Goal: Task Accomplishment & Management: Use online tool/utility

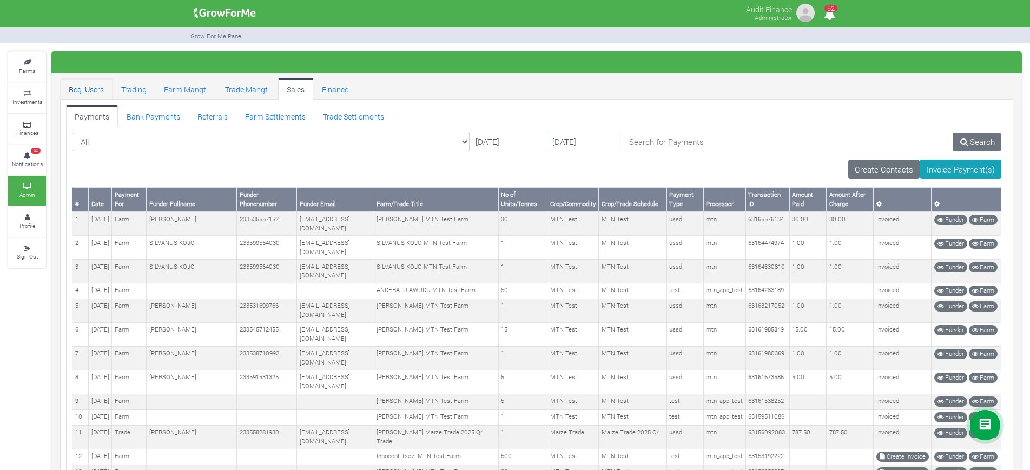
click at [95, 90] on link "Reg. Users" at bounding box center [86, 89] width 52 height 22
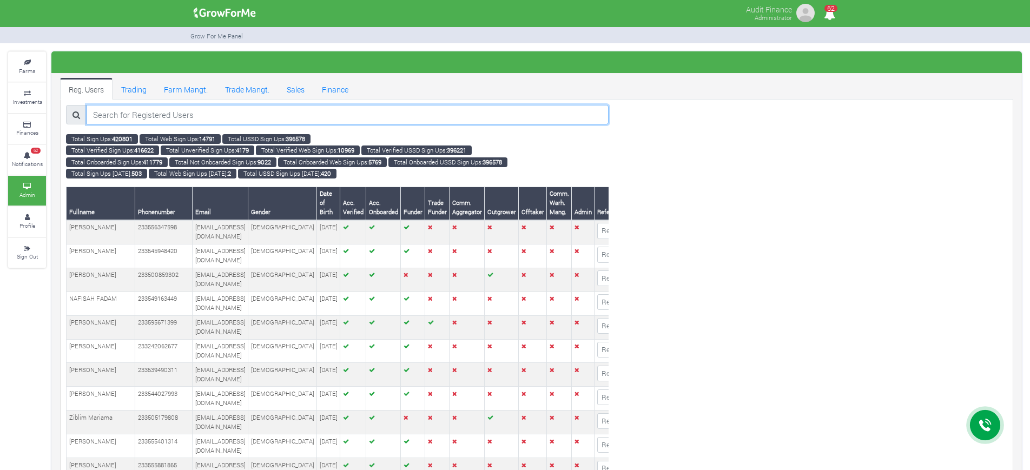
click at [330, 106] on input "search" at bounding box center [348, 114] width 522 height 19
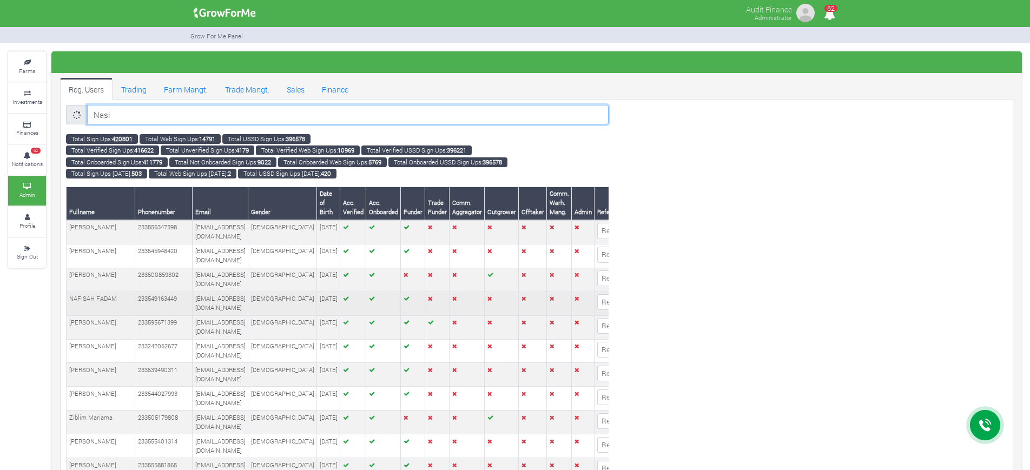
type input "Nasir"
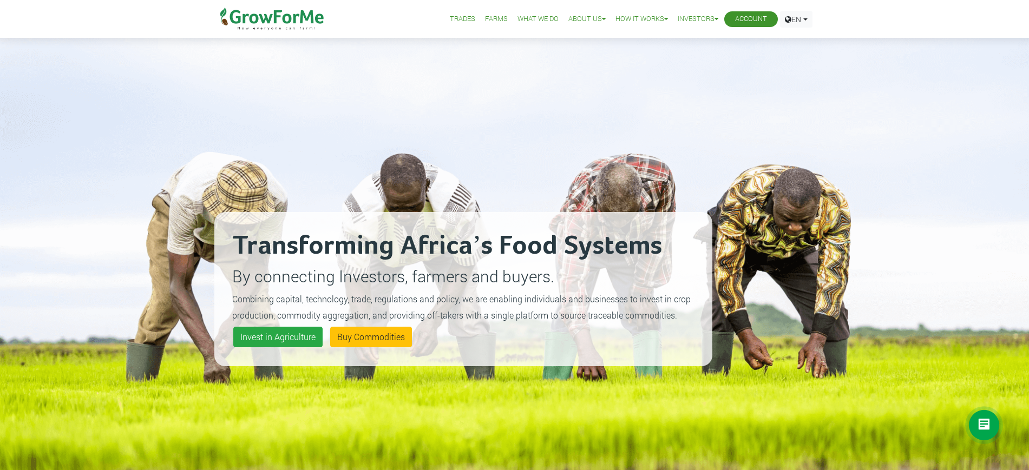
click at [747, 16] on link "Account" at bounding box center [751, 19] width 32 height 11
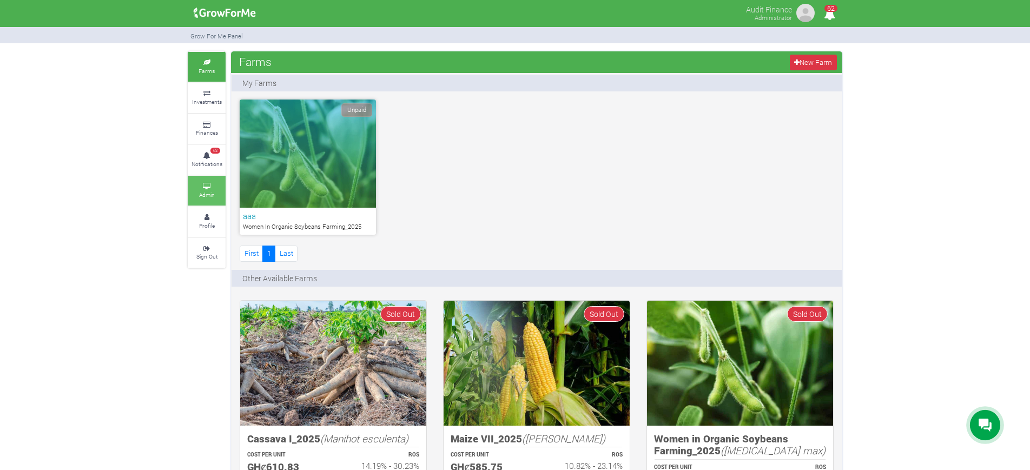
click at [223, 180] on link "Admin" at bounding box center [207, 191] width 38 height 30
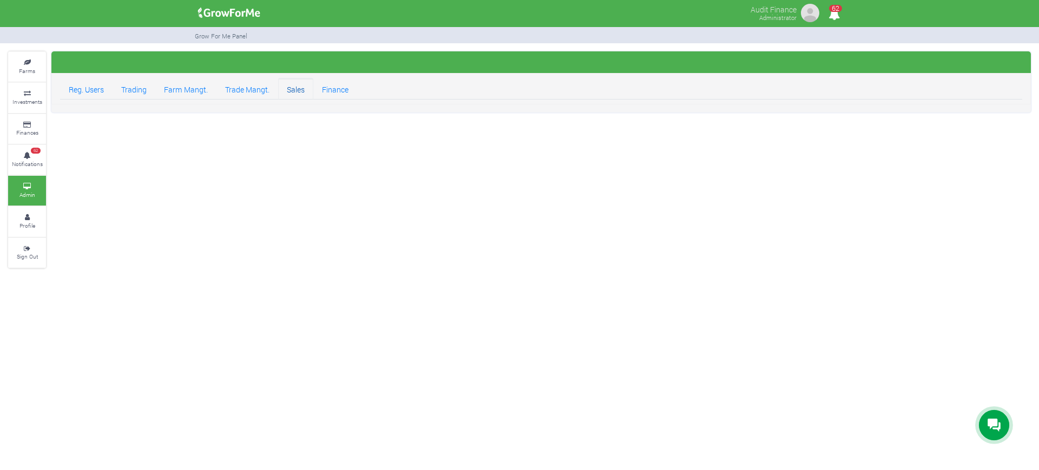
click at [311, 86] on link "Sales" at bounding box center [295, 89] width 35 height 22
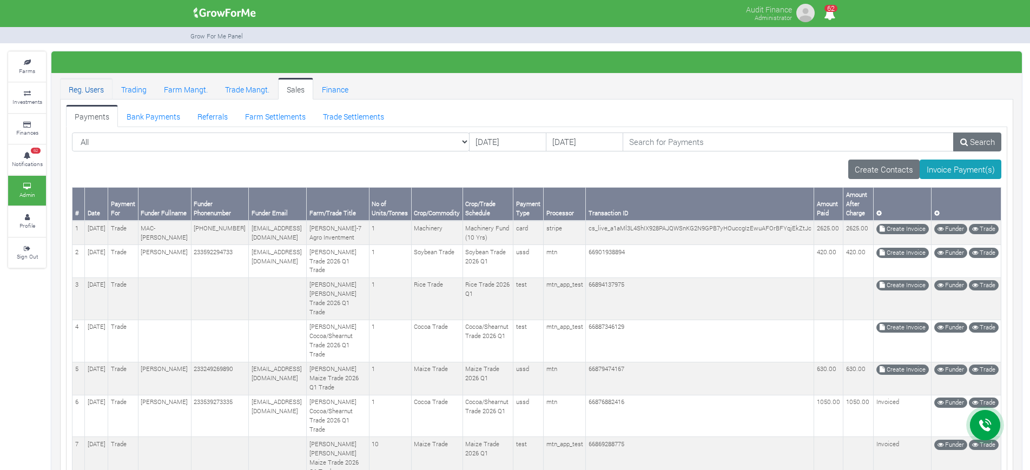
click at [89, 94] on link "Reg. Users" at bounding box center [86, 89] width 52 height 22
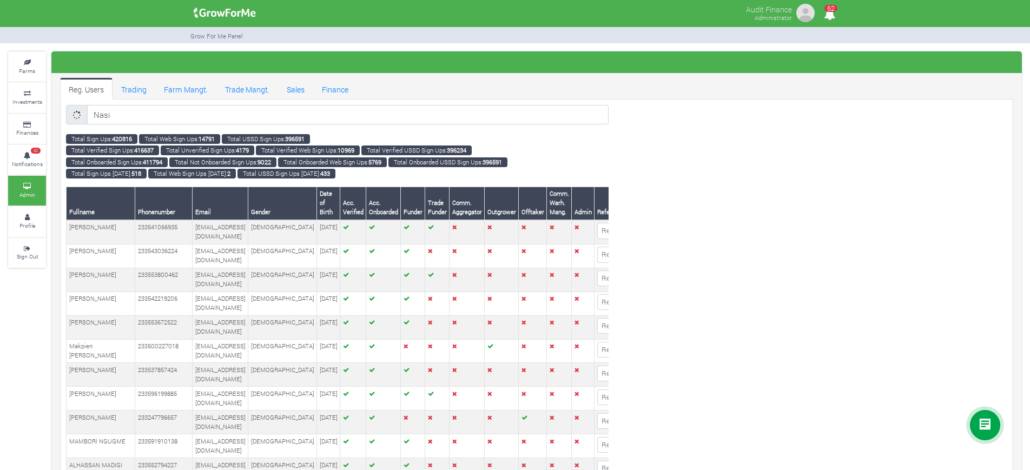
type input "Nasir"
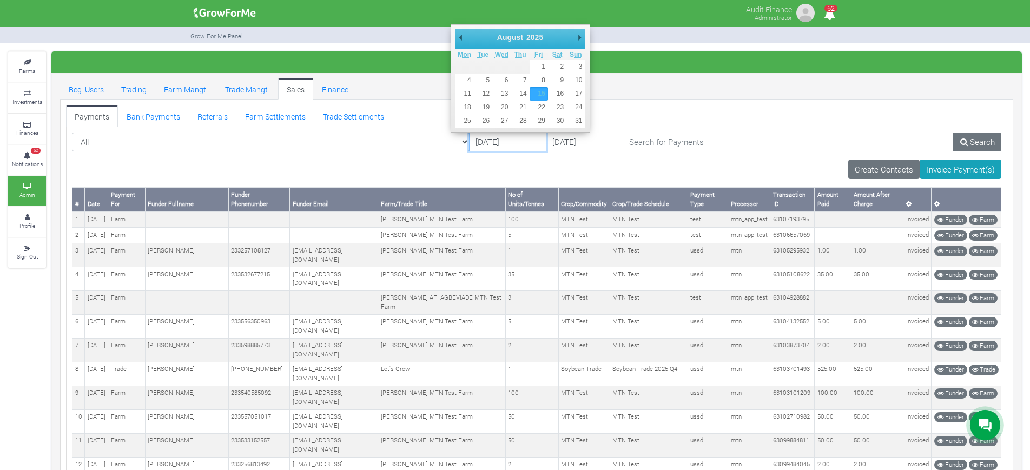
click at [469, 140] on input "[DATE]" at bounding box center [507, 142] width 77 height 19
type input "[DATE]"
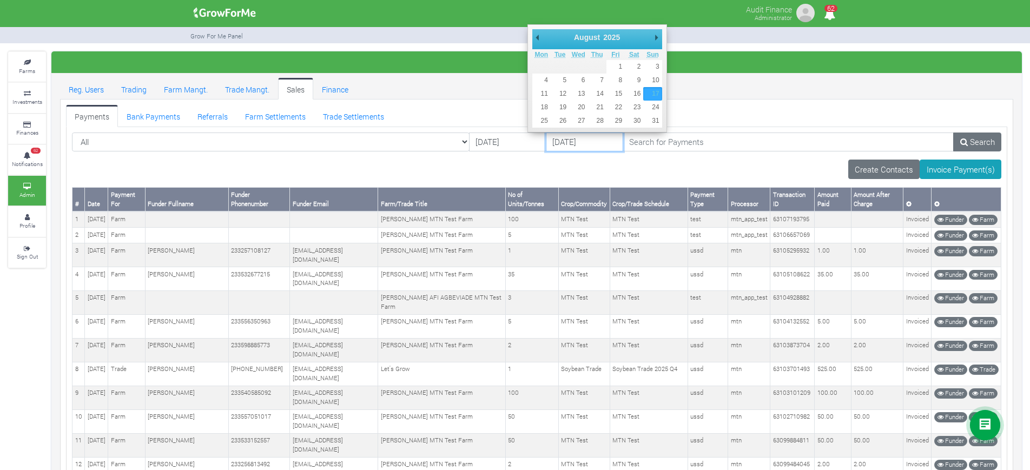
click at [549, 140] on input "[DATE]" at bounding box center [584, 142] width 77 height 19
type input "[DATE]"
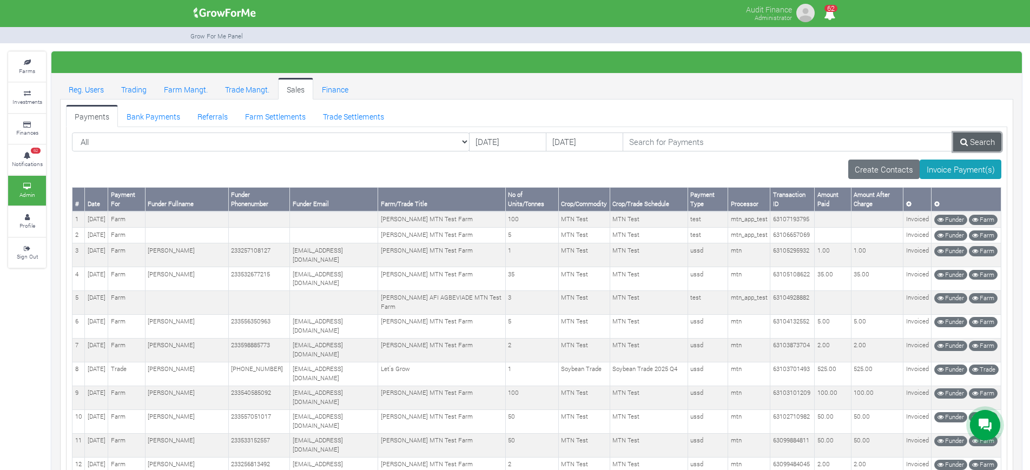
click at [968, 149] on link "Search" at bounding box center [978, 142] width 48 height 19
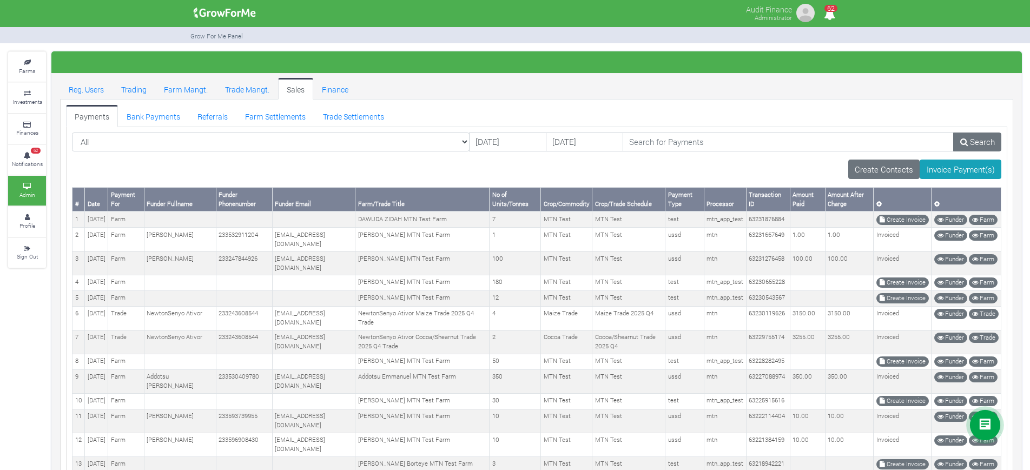
drag, startPoint x: 0, startPoint y: 0, endPoint x: 749, endPoint y: 82, distance: 753.5
click at [752, 84] on ul "Reg. Users Trading Farm Mangt. Trade Mangt. Sales Finance" at bounding box center [537, 89] width 954 height 22
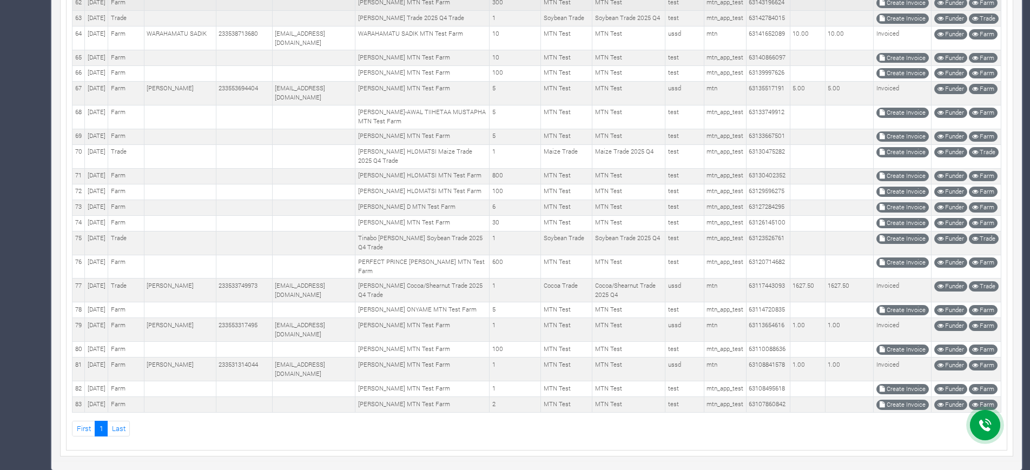
scroll to position [1772, 0]
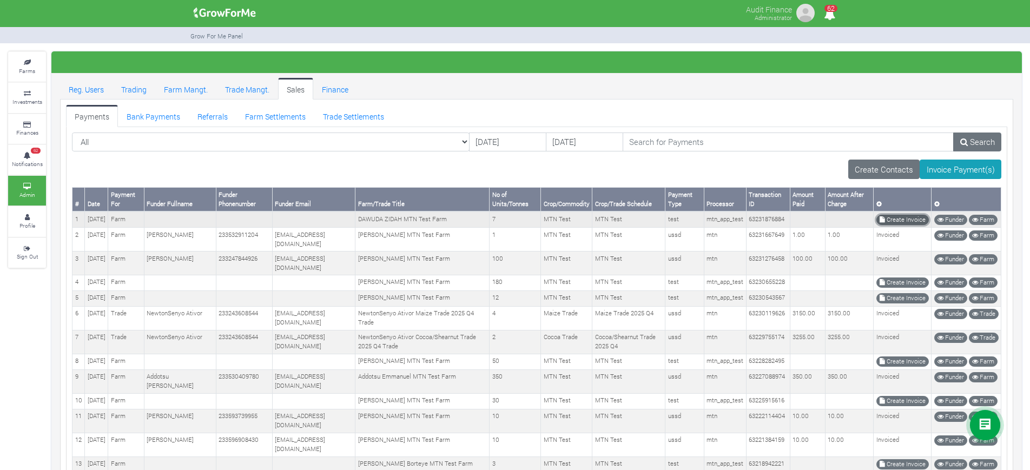
click at [888, 218] on link "Create Invoice" at bounding box center [903, 220] width 52 height 10
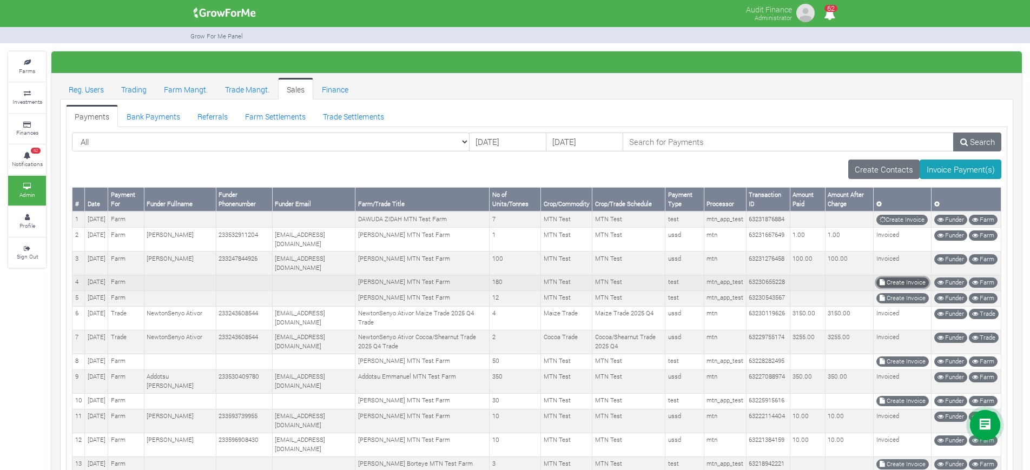
click at [903, 288] on link "Create Invoice" at bounding box center [903, 283] width 52 height 10
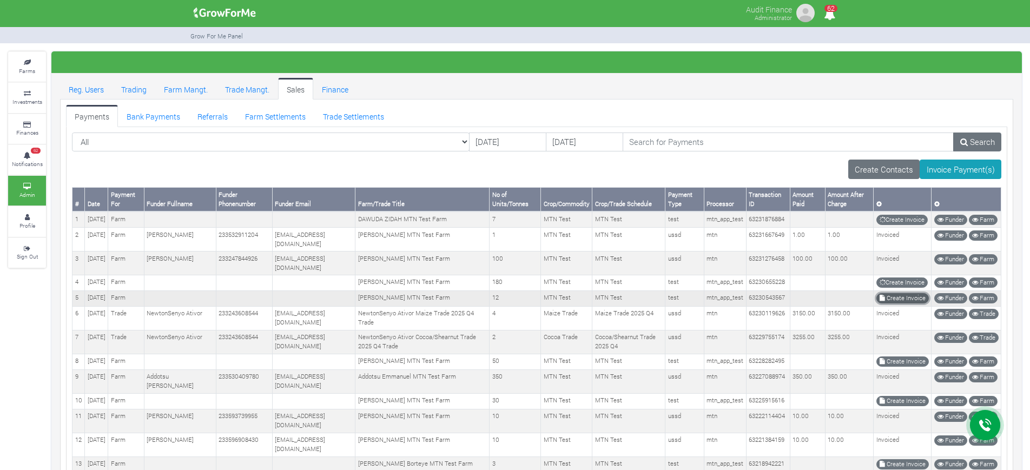
click at [899, 304] on link "Create Invoice" at bounding box center [903, 298] width 52 height 10
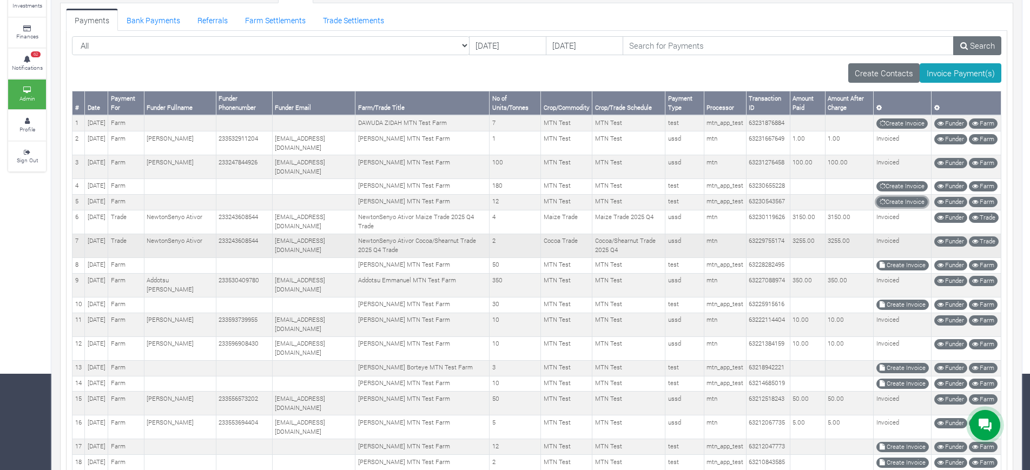
scroll to position [135, 0]
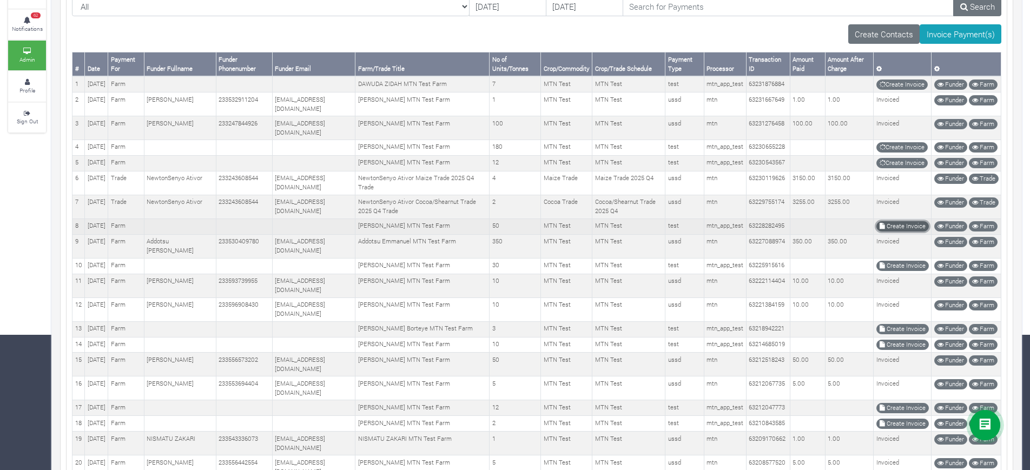
click at [900, 232] on link "Create Invoice" at bounding box center [903, 226] width 52 height 10
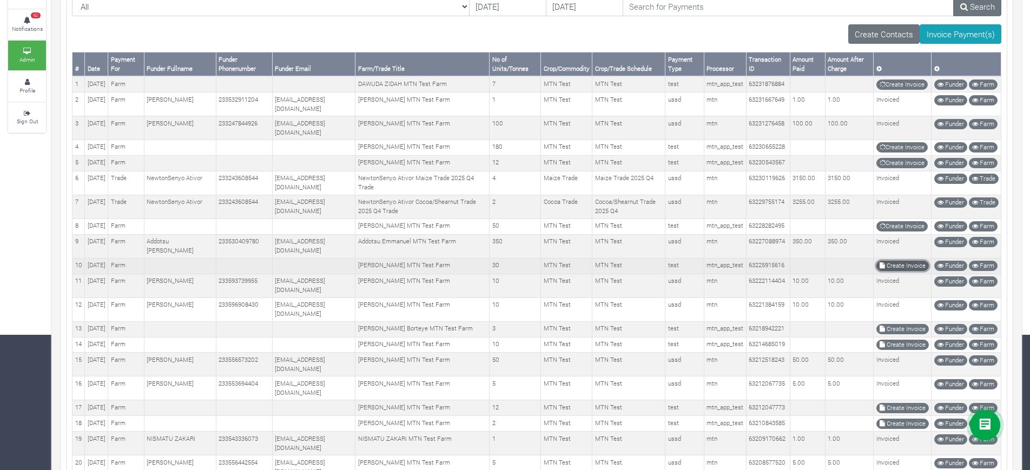
click at [903, 271] on link "Create Invoice" at bounding box center [903, 266] width 52 height 10
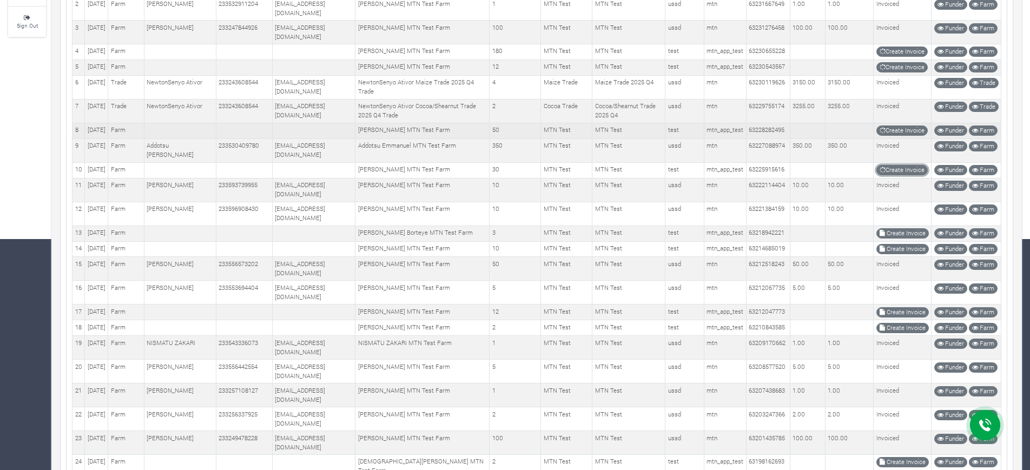
scroll to position [271, 0]
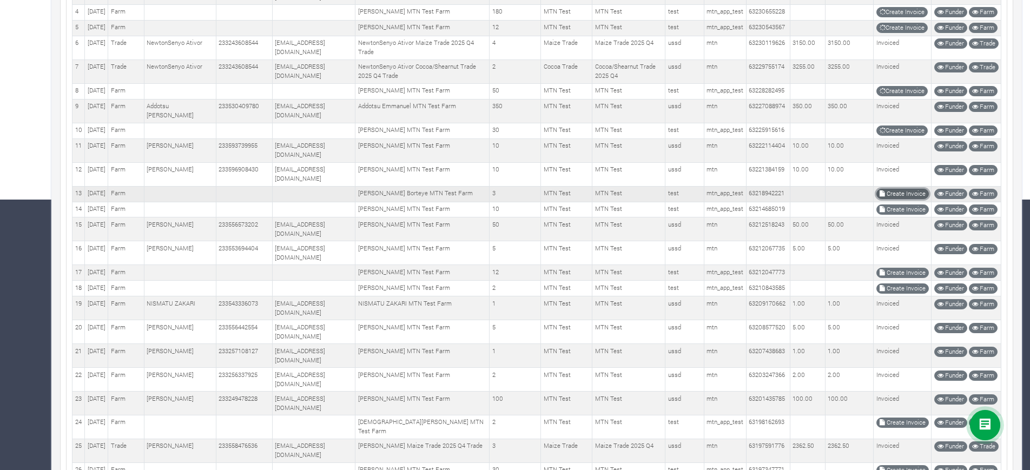
click at [895, 199] on link "Create Invoice" at bounding box center [903, 194] width 52 height 10
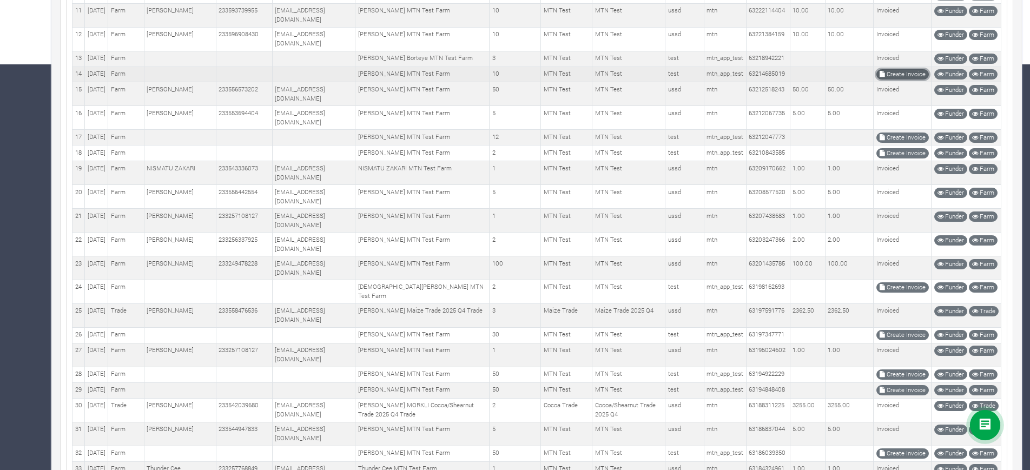
click at [906, 80] on link "Create Invoice" at bounding box center [903, 74] width 52 height 10
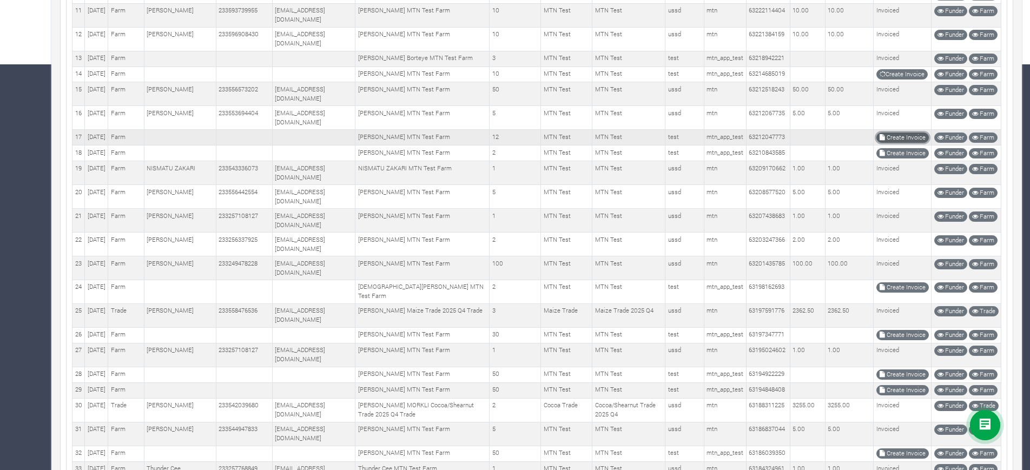
click at [899, 143] on link "Create Invoice" at bounding box center [903, 138] width 52 height 10
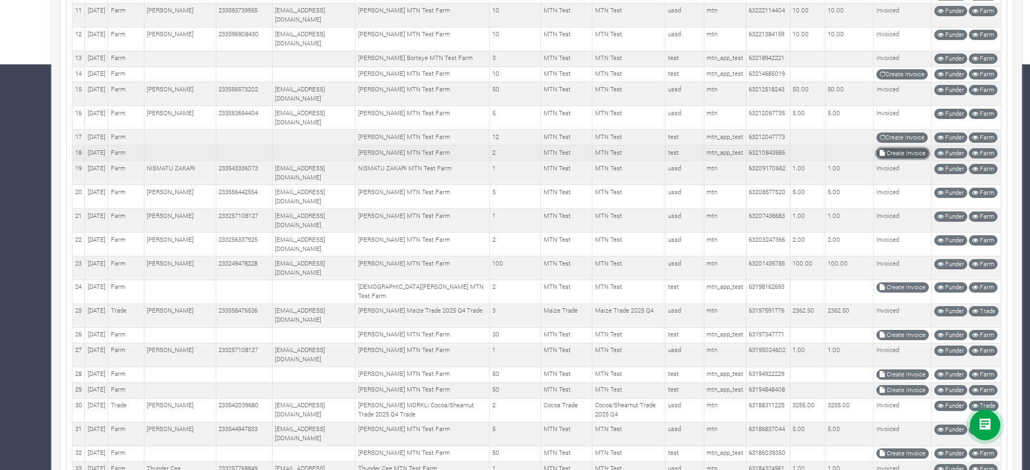
click at [898, 159] on link "Create Invoice" at bounding box center [903, 153] width 52 height 10
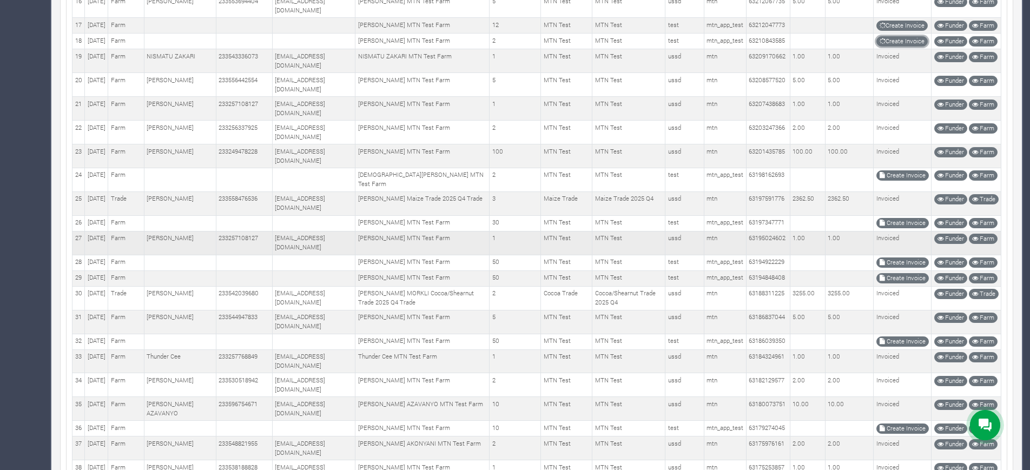
scroll to position [541, 0]
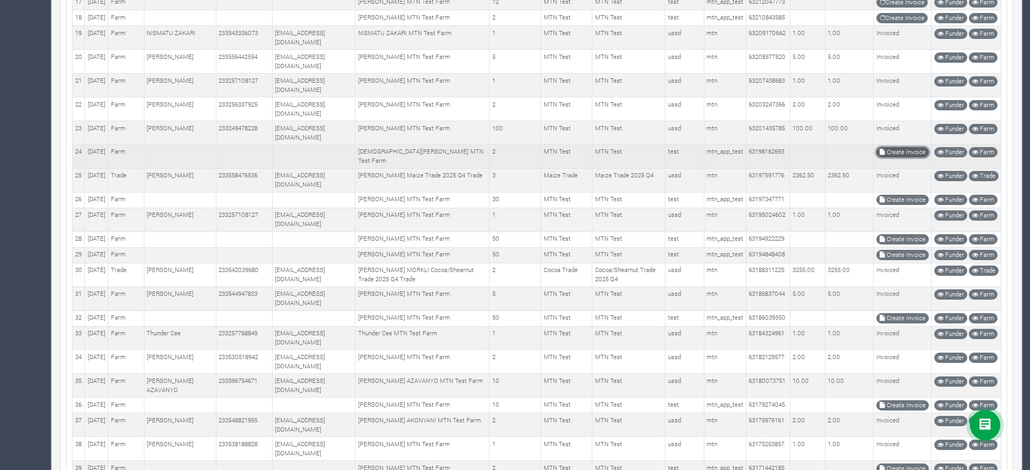
click at [891, 157] on link "Create Invoice" at bounding box center [903, 152] width 52 height 10
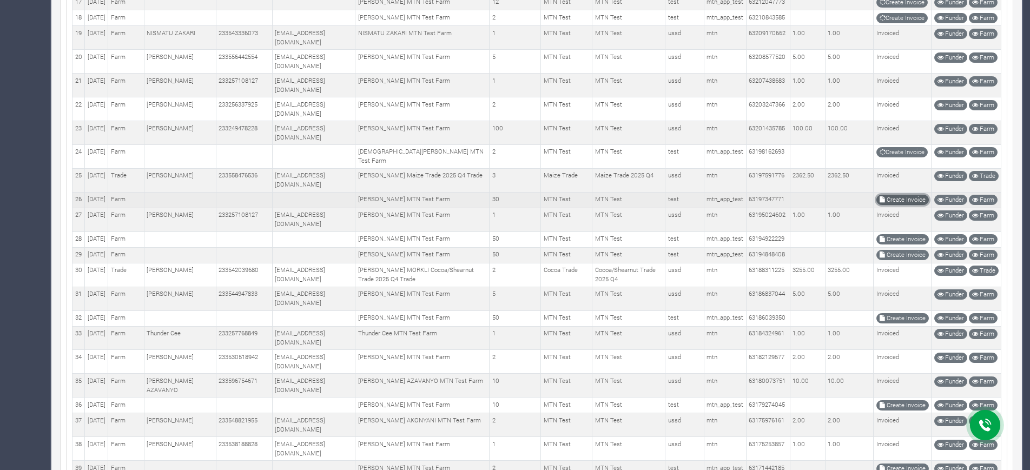
click at [893, 205] on link "Create Invoice" at bounding box center [903, 200] width 52 height 10
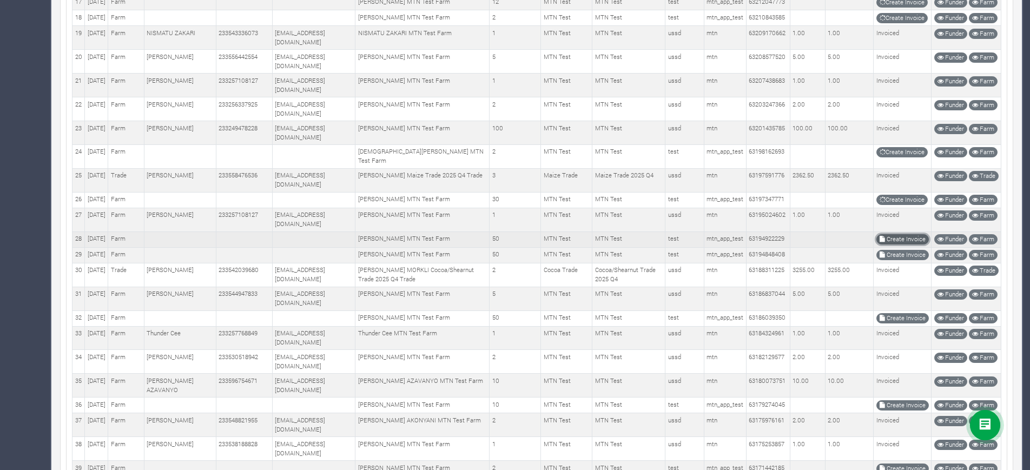
click at [891, 245] on link "Create Invoice" at bounding box center [903, 239] width 52 height 10
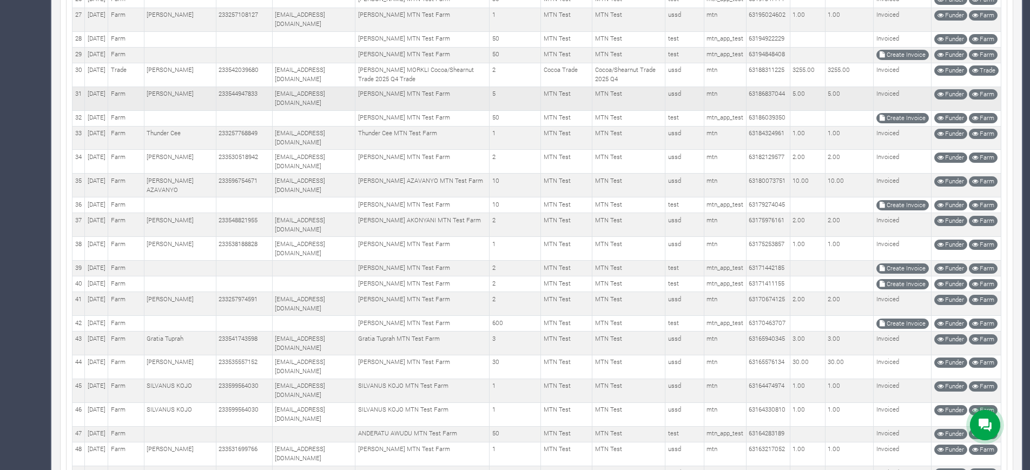
scroll to position [744, 0]
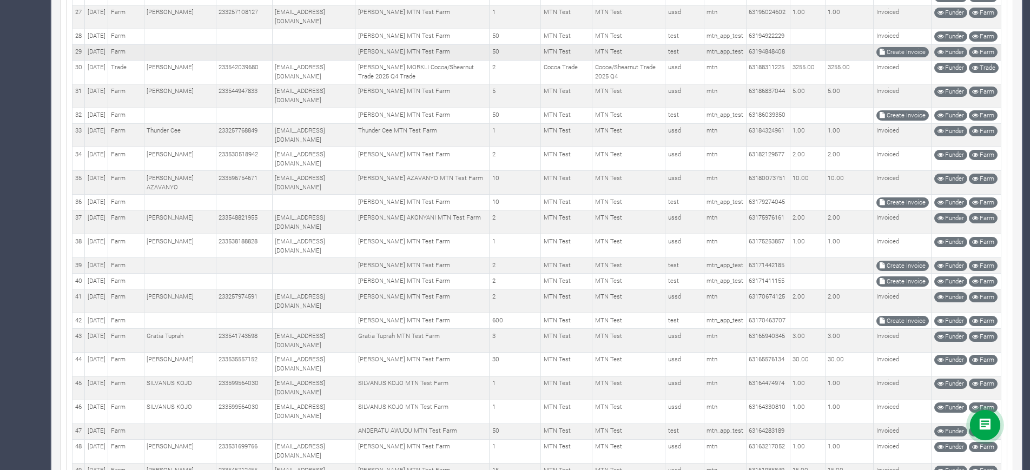
click at [899, 60] on td "Create Invoice" at bounding box center [903, 52] width 58 height 16
click at [904, 57] on link "Create Invoice" at bounding box center [903, 52] width 52 height 10
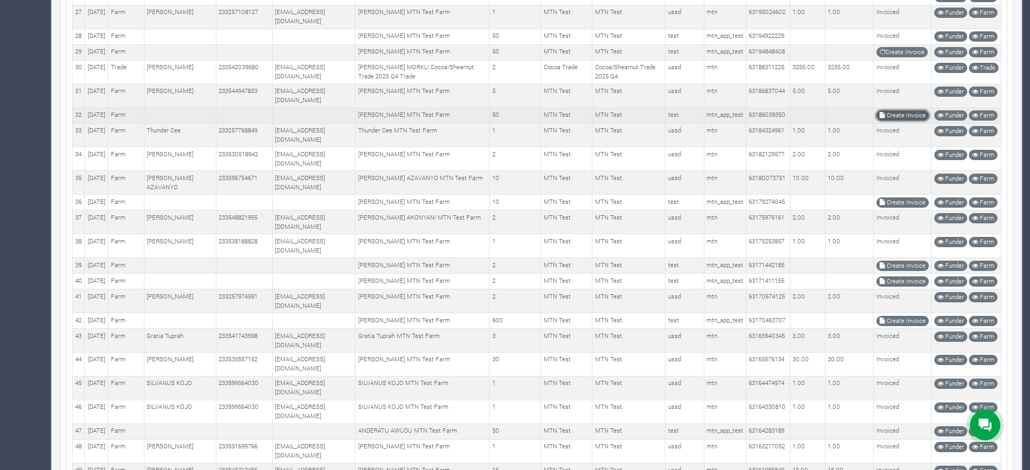
click at [894, 121] on link "Create Invoice" at bounding box center [903, 115] width 52 height 10
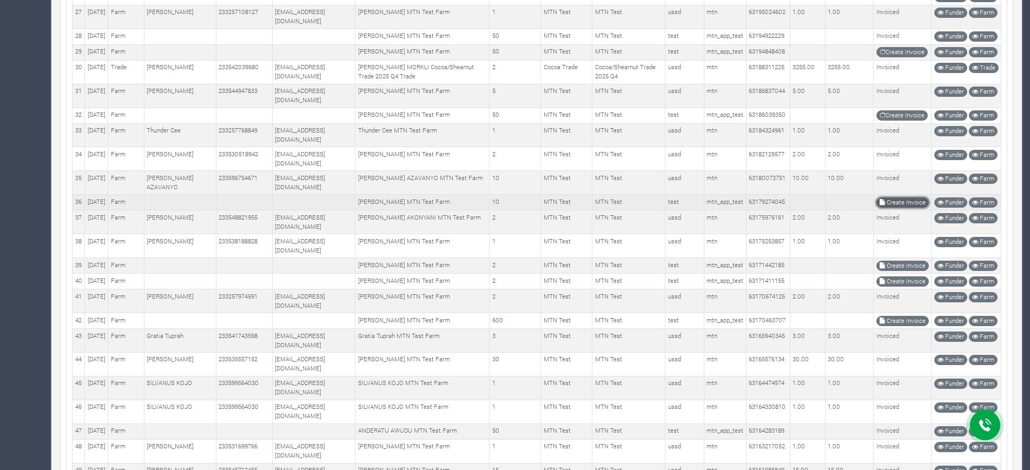
click at [904, 208] on link "Create Invoice" at bounding box center [903, 203] width 52 height 10
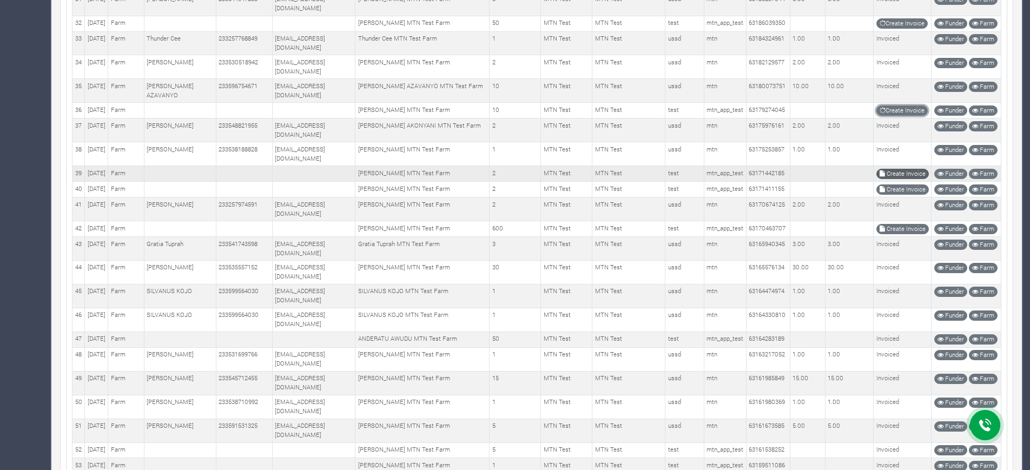
scroll to position [1015, 0]
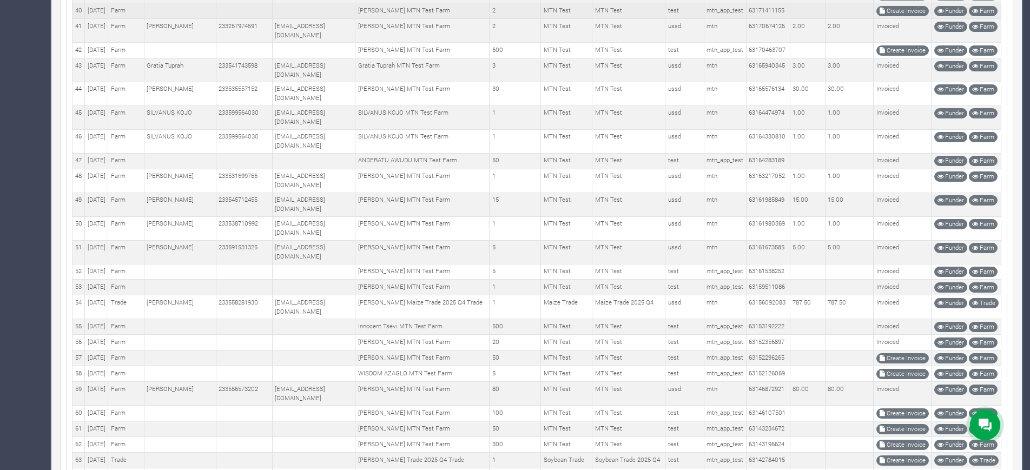
click at [900, 19] on td "Create Invoice" at bounding box center [903, 11] width 58 height 16
click at [895, 19] on td "Create Invoice" at bounding box center [903, 11] width 58 height 16
click at [896, 19] on td "Create Invoice" at bounding box center [903, 11] width 58 height 16
click at [899, 16] on link "Create Invoice" at bounding box center [903, 11] width 52 height 10
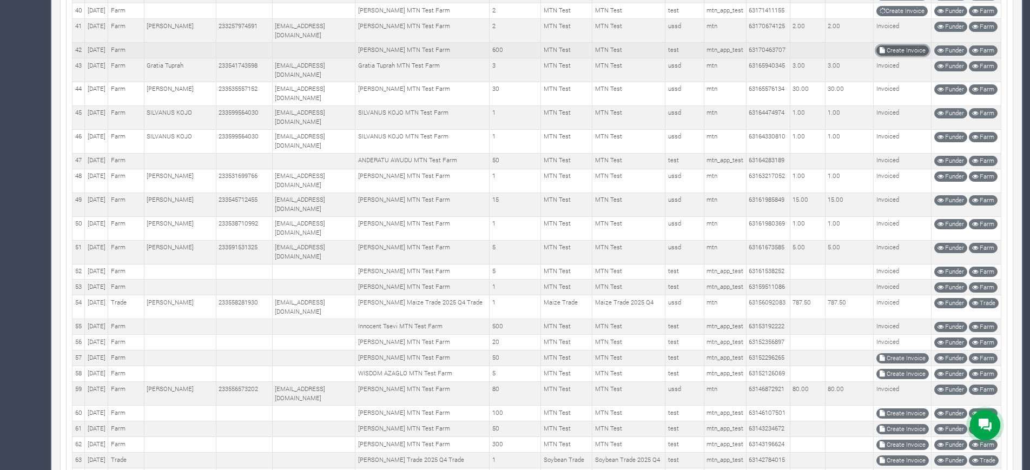
click at [893, 56] on link "Create Invoice" at bounding box center [903, 50] width 52 height 10
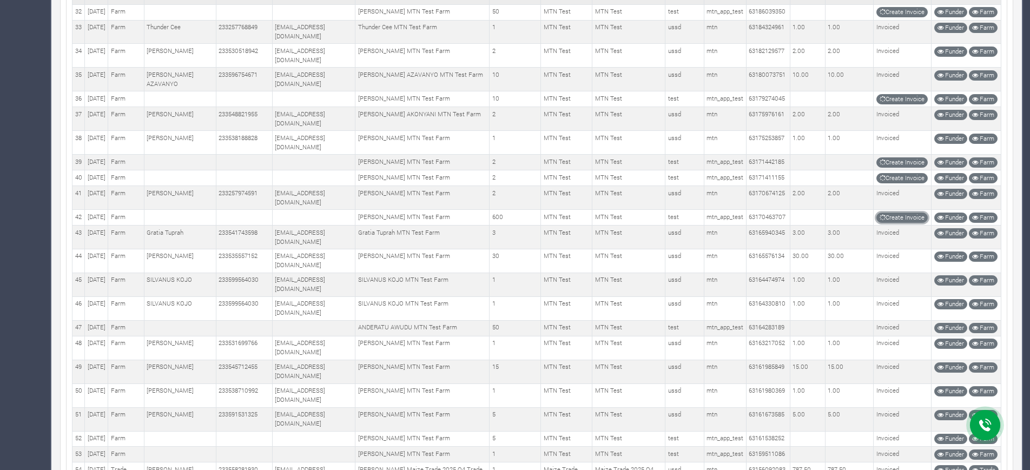
scroll to position [825, 0]
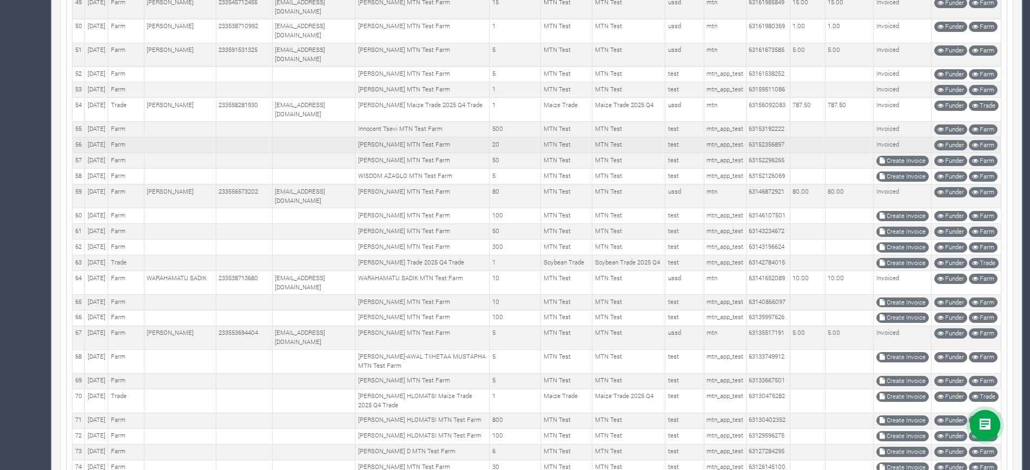
scroll to position [1218, 0]
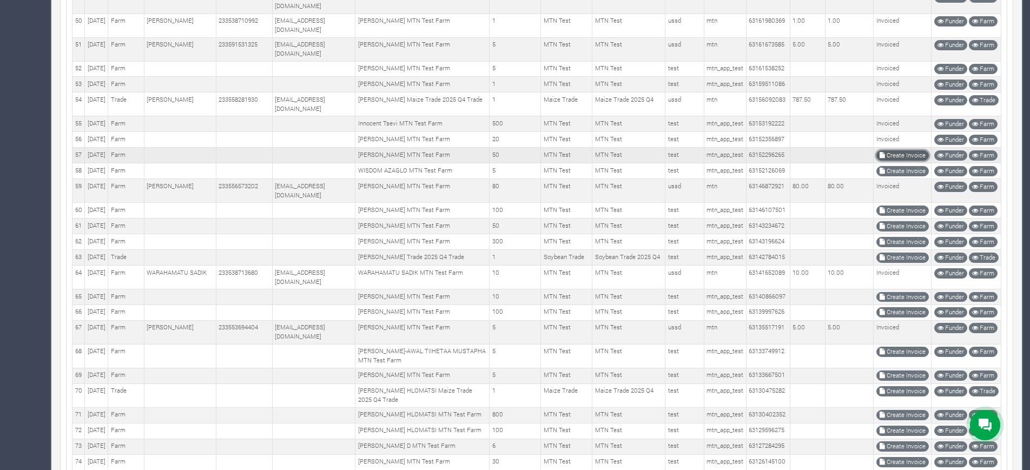
click at [902, 161] on link "Create Invoice" at bounding box center [903, 155] width 52 height 10
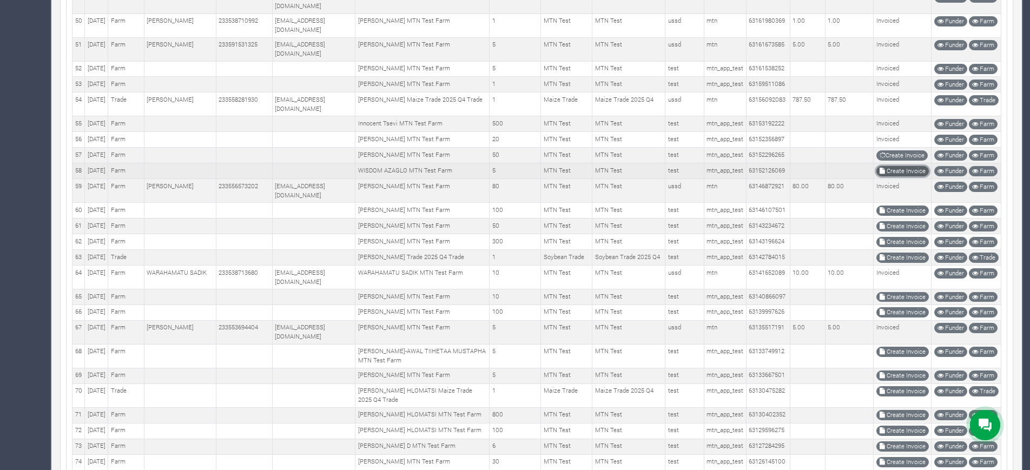
click at [909, 176] on link "Create Invoice" at bounding box center [903, 171] width 52 height 10
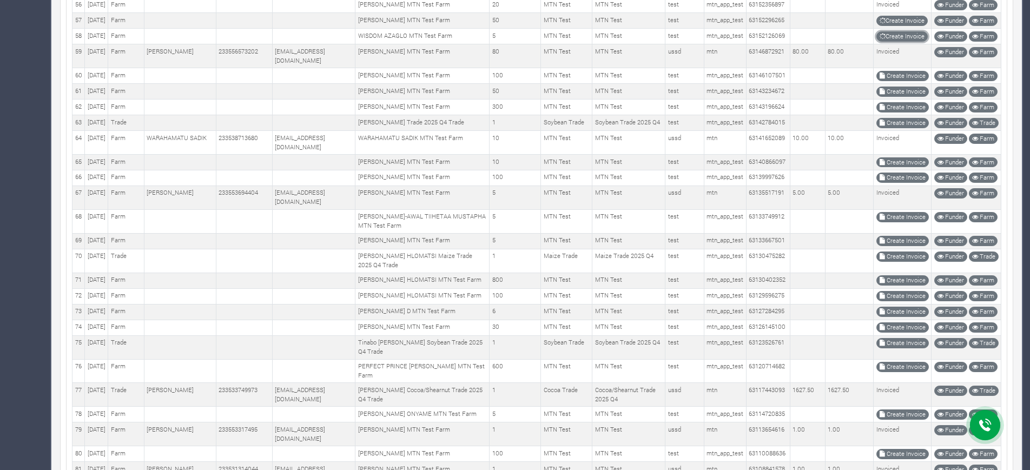
scroll to position [1421, 0]
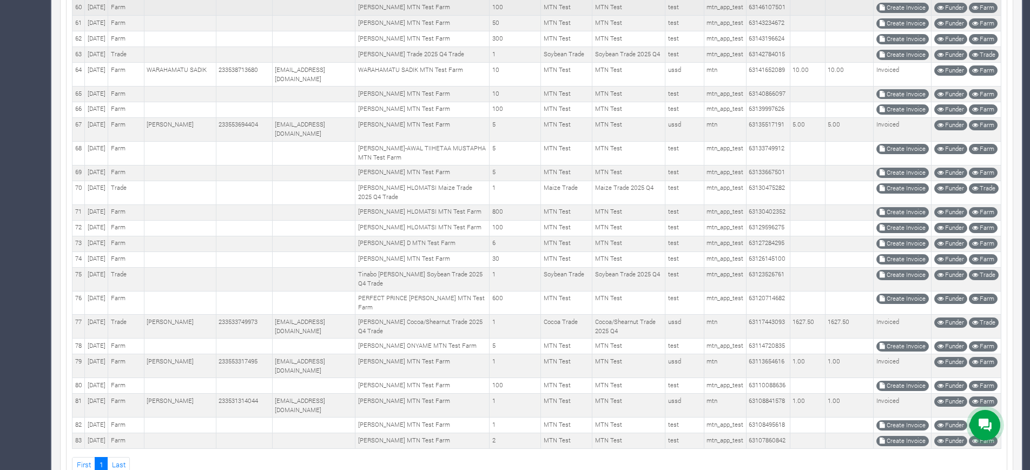
click at [909, 16] on td "Create Invoice" at bounding box center [903, 8] width 58 height 16
click at [910, 16] on td "Create Invoice" at bounding box center [903, 8] width 58 height 16
click at [899, 13] on link "Create Invoice" at bounding box center [903, 8] width 52 height 10
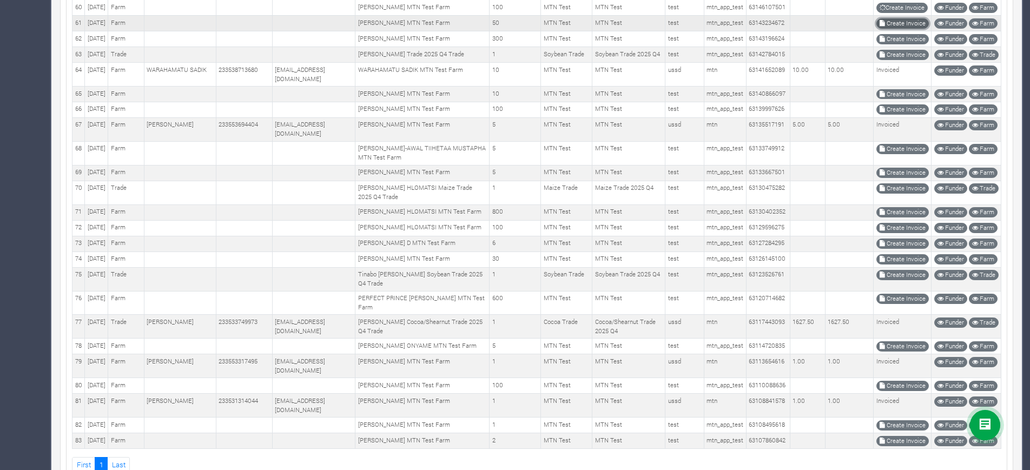
click at [901, 29] on link "Create Invoice" at bounding box center [903, 23] width 52 height 10
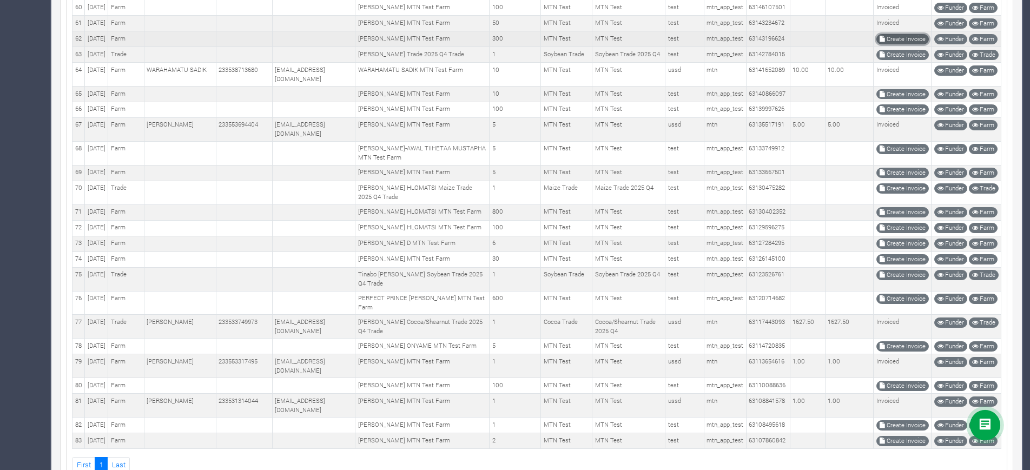
click at [893, 44] on link "Create Invoice" at bounding box center [903, 39] width 52 height 10
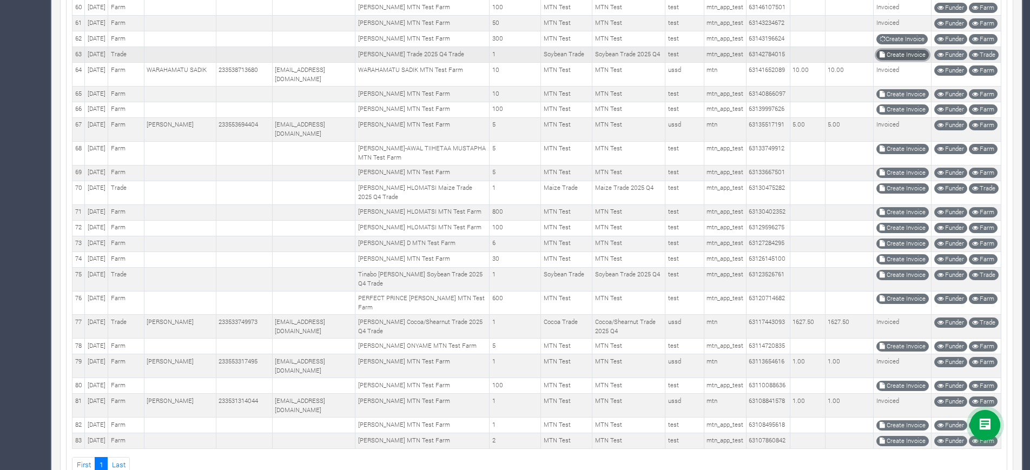
click at [889, 60] on link "Create Invoice" at bounding box center [903, 55] width 52 height 10
click at [913, 102] on td "Create Invoice" at bounding box center [903, 95] width 58 height 16
click at [906, 100] on link "Create Invoice" at bounding box center [903, 94] width 52 height 10
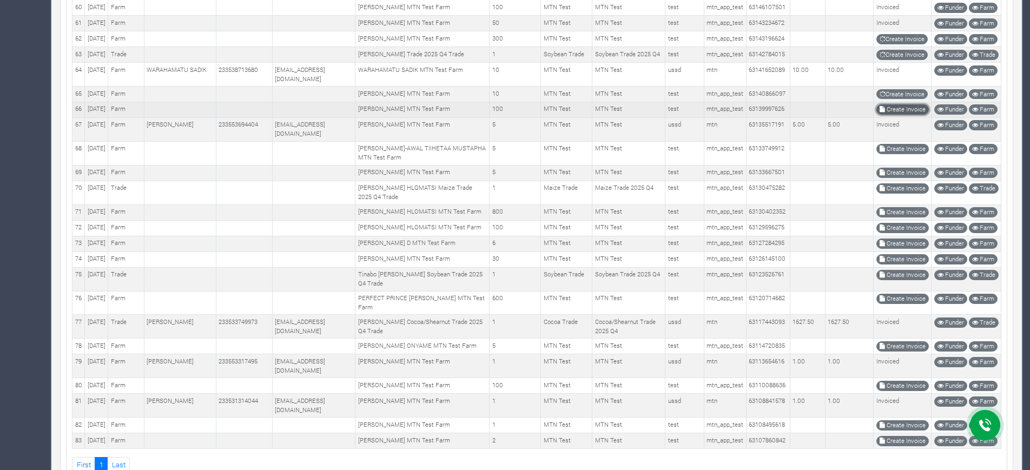
click at [901, 115] on link "Create Invoice" at bounding box center [903, 109] width 52 height 10
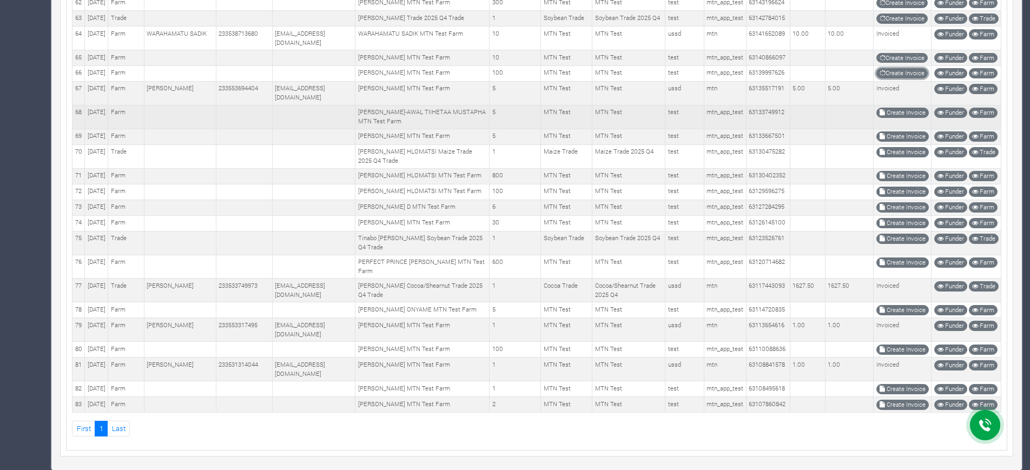
scroll to position [1556, 0]
click at [899, 118] on link "Create Invoice" at bounding box center [903, 113] width 52 height 10
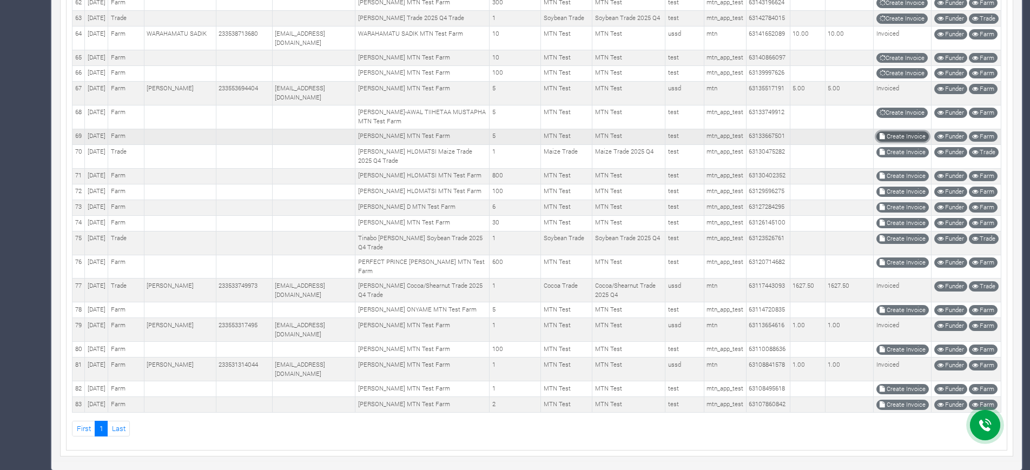
click at [898, 142] on link "Create Invoice" at bounding box center [903, 137] width 52 height 10
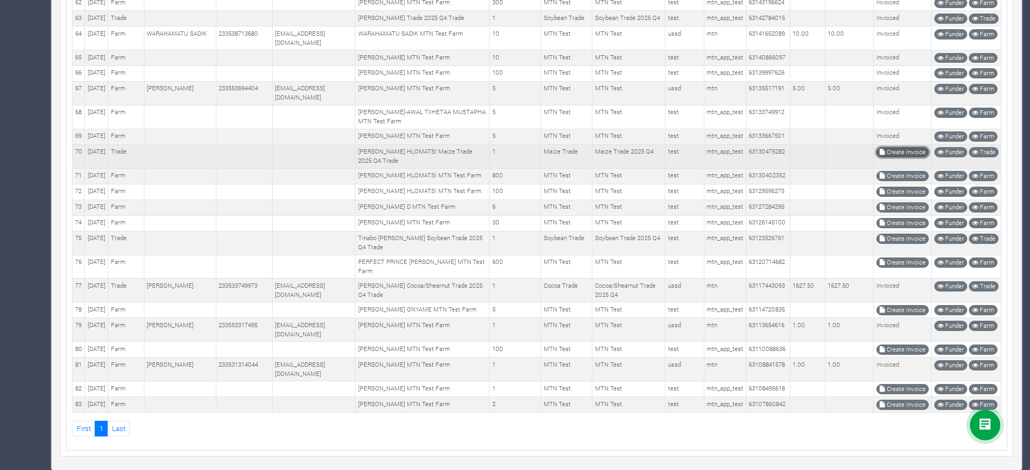
click at [897, 147] on link "Create Invoice" at bounding box center [903, 152] width 52 height 10
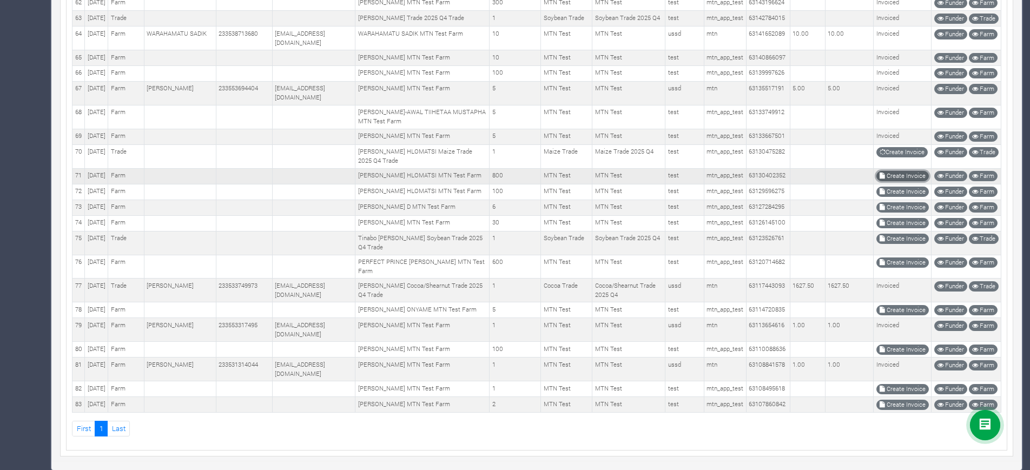
click at [914, 171] on link "Create Invoice" at bounding box center [903, 176] width 52 height 10
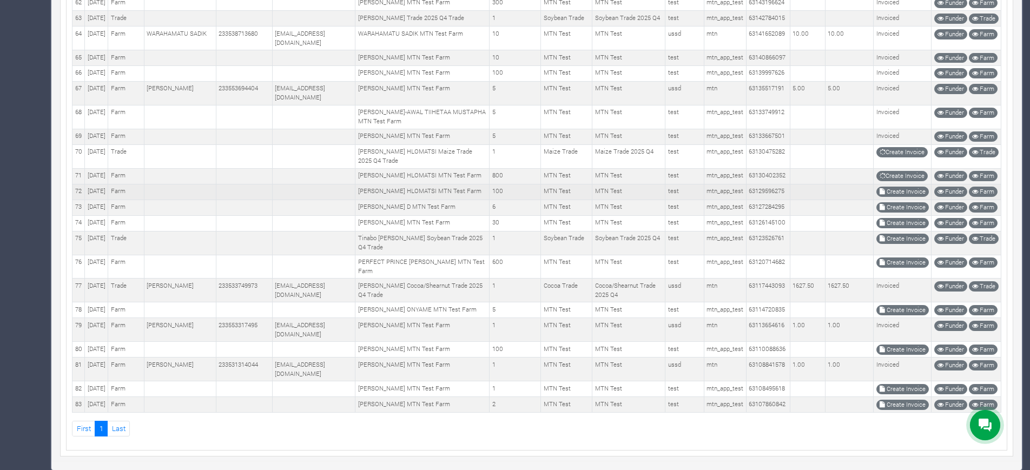
click at [895, 184] on td "Create Invoice" at bounding box center [903, 192] width 58 height 16
click at [897, 187] on link "Create Invoice" at bounding box center [903, 192] width 52 height 10
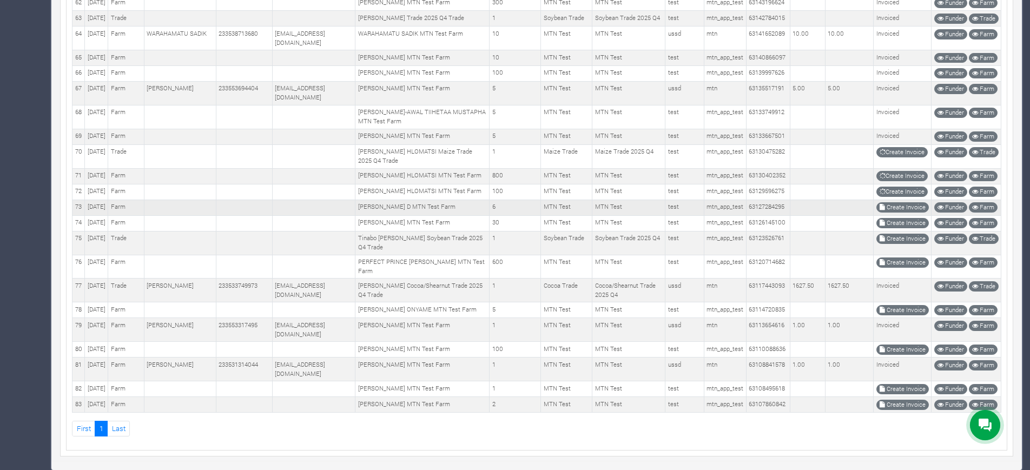
click at [899, 200] on td "Create Invoice" at bounding box center [903, 208] width 58 height 16
click at [895, 202] on link "Create Invoice" at bounding box center [903, 207] width 52 height 10
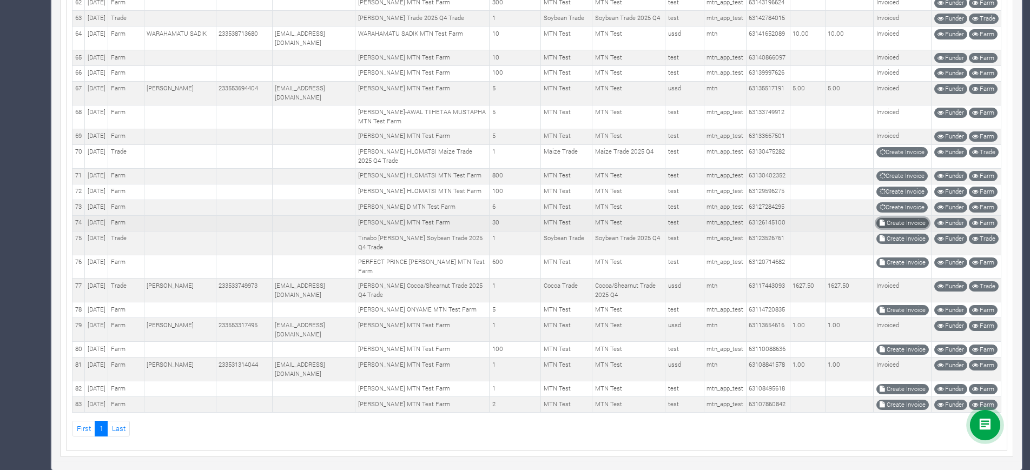
click at [911, 218] on link "Create Invoice" at bounding box center [903, 223] width 52 height 10
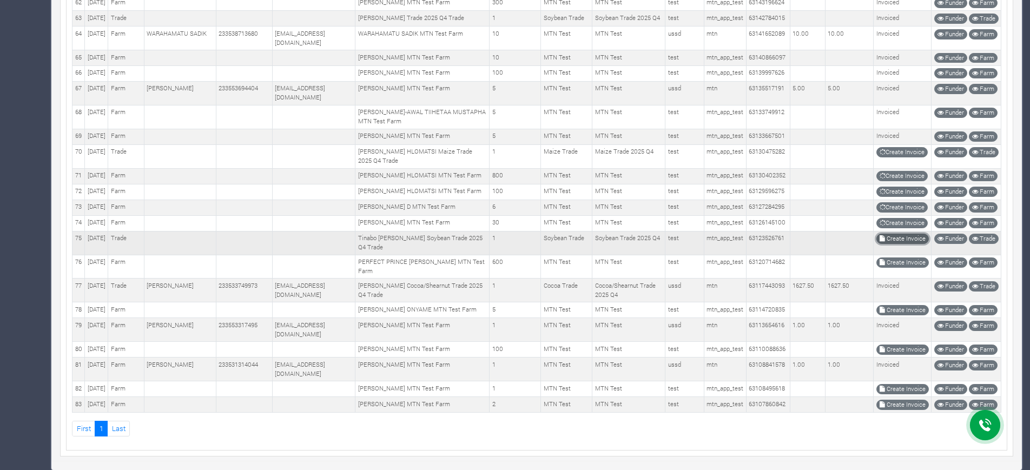
click at [903, 234] on link "Create Invoice" at bounding box center [903, 239] width 52 height 10
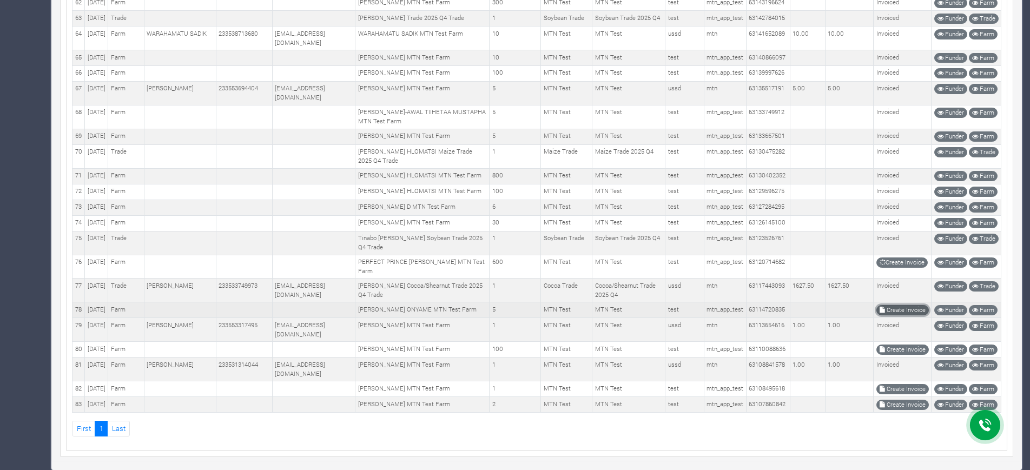
click at [897, 305] on link "Create Invoice" at bounding box center [903, 310] width 52 height 10
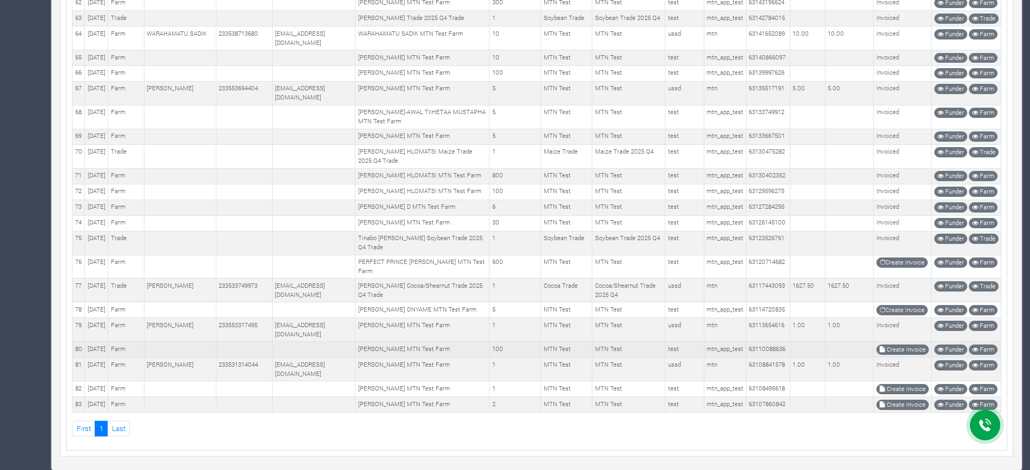
click at [906, 342] on td "Create Invoice" at bounding box center [903, 350] width 58 height 16
click at [903, 345] on link "Create Invoice" at bounding box center [903, 350] width 52 height 10
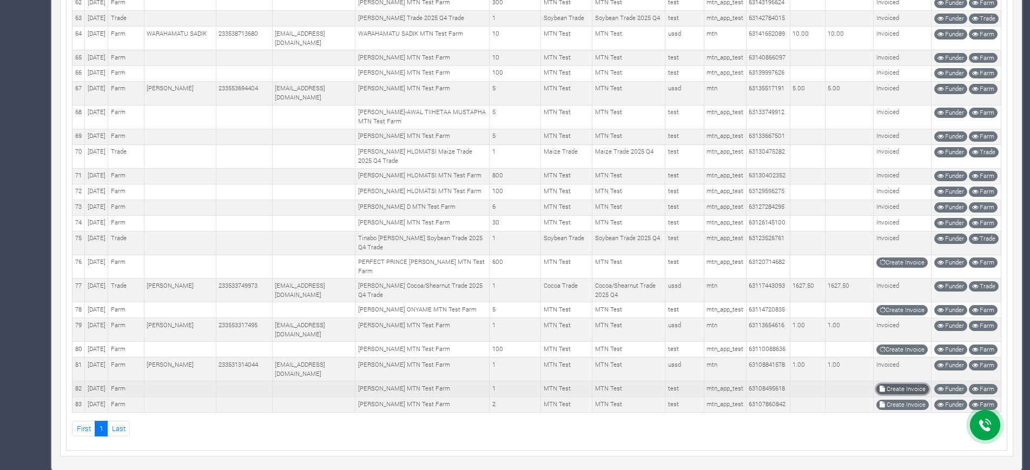
click at [910, 384] on link "Create Invoice" at bounding box center [903, 389] width 52 height 10
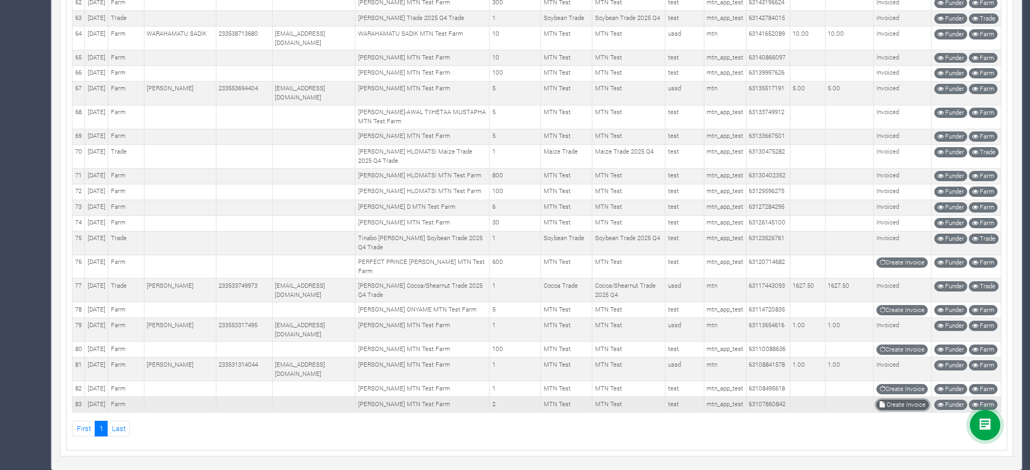
click at [900, 400] on link "Create Invoice" at bounding box center [903, 405] width 52 height 10
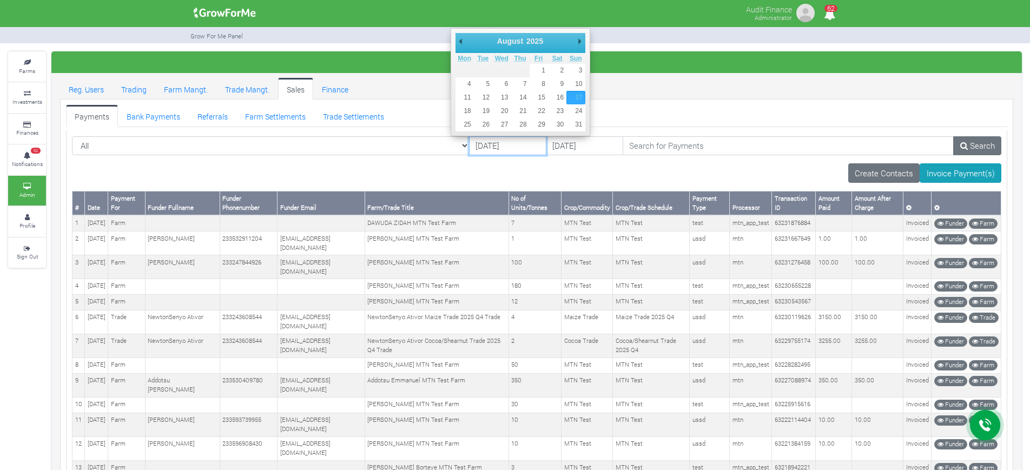
click at [469, 146] on input "[DATE]" at bounding box center [507, 145] width 77 height 19
type input "18/08/2025"
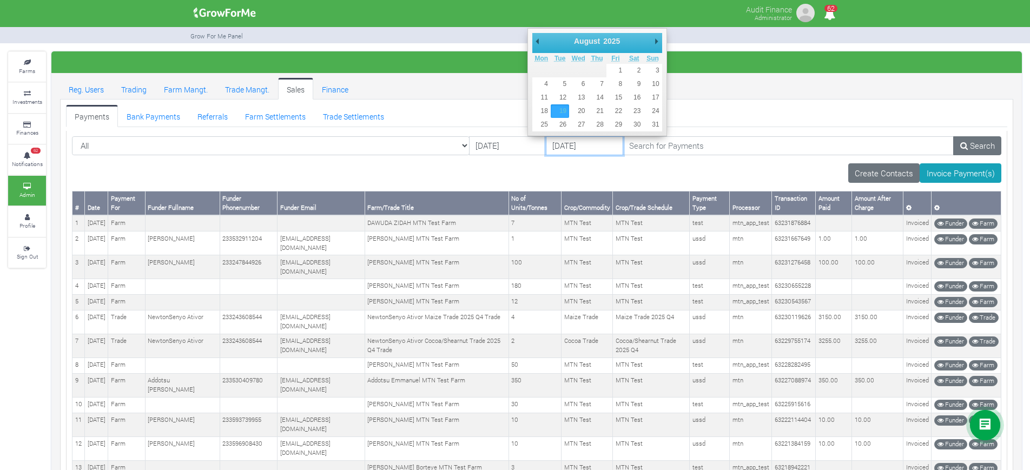
click at [546, 143] on input "19/08/2025" at bounding box center [584, 145] width 77 height 19
click at [642, 118] on td "30" at bounding box center [634, 125] width 18 height 14
type input "[DATE]"
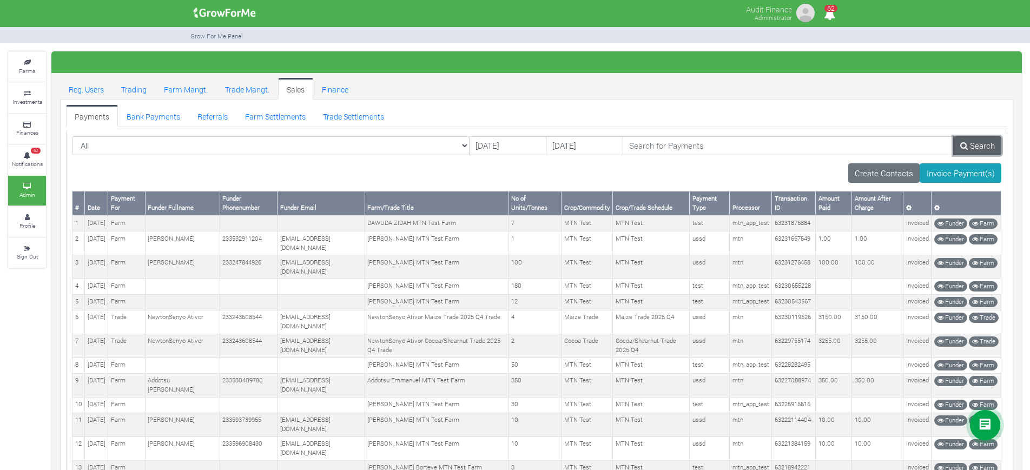
click at [983, 141] on link "Search" at bounding box center [978, 145] width 48 height 19
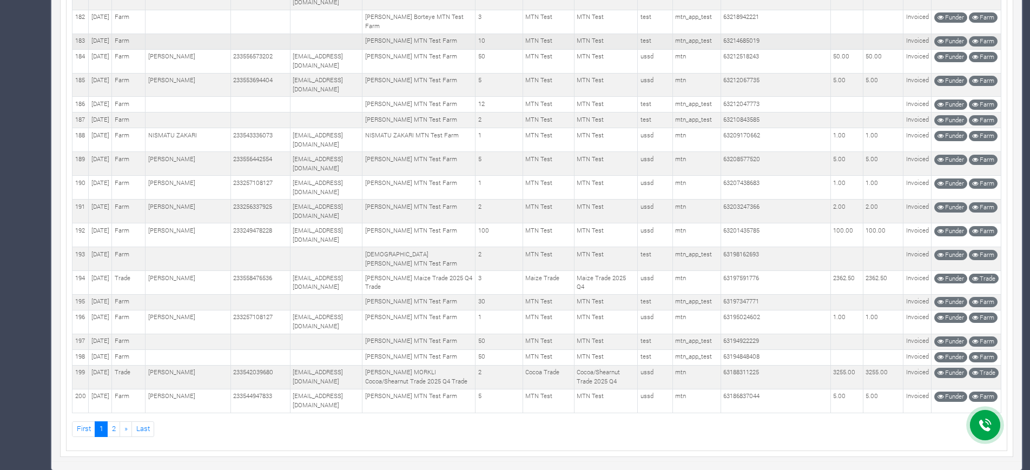
scroll to position [6400, 0]
click at [115, 432] on link "2" at bounding box center [113, 430] width 13 height 16
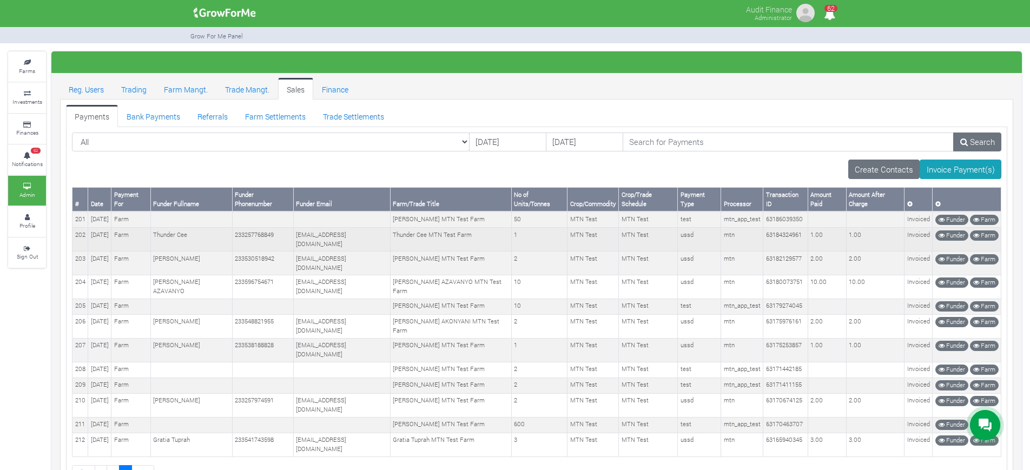
scroll to position [84, 0]
